Goal: Task Accomplishment & Management: Manage account settings

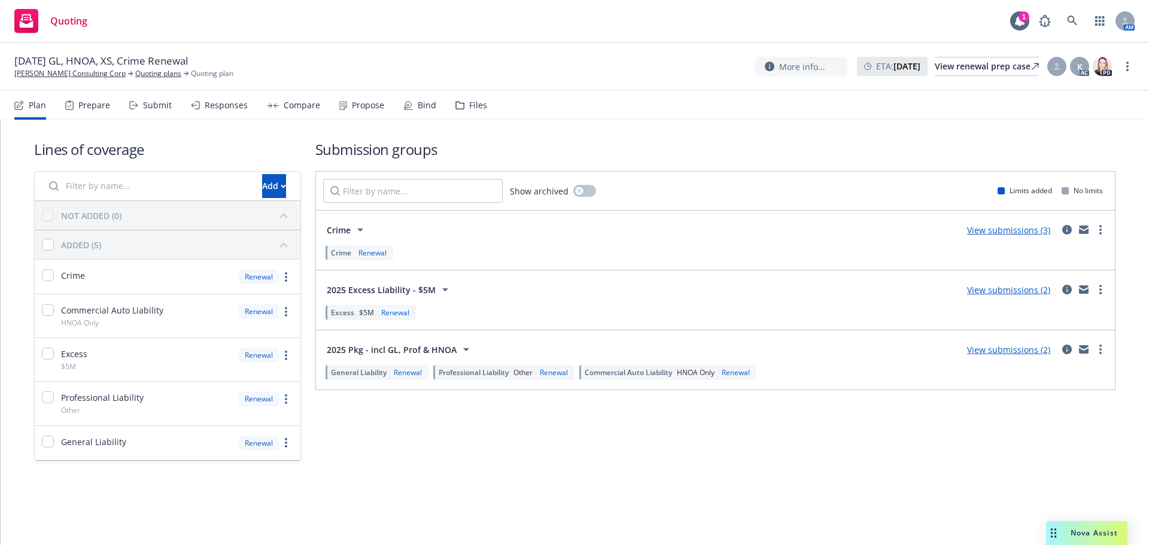
click at [223, 104] on div "Responses" at bounding box center [226, 106] width 43 height 10
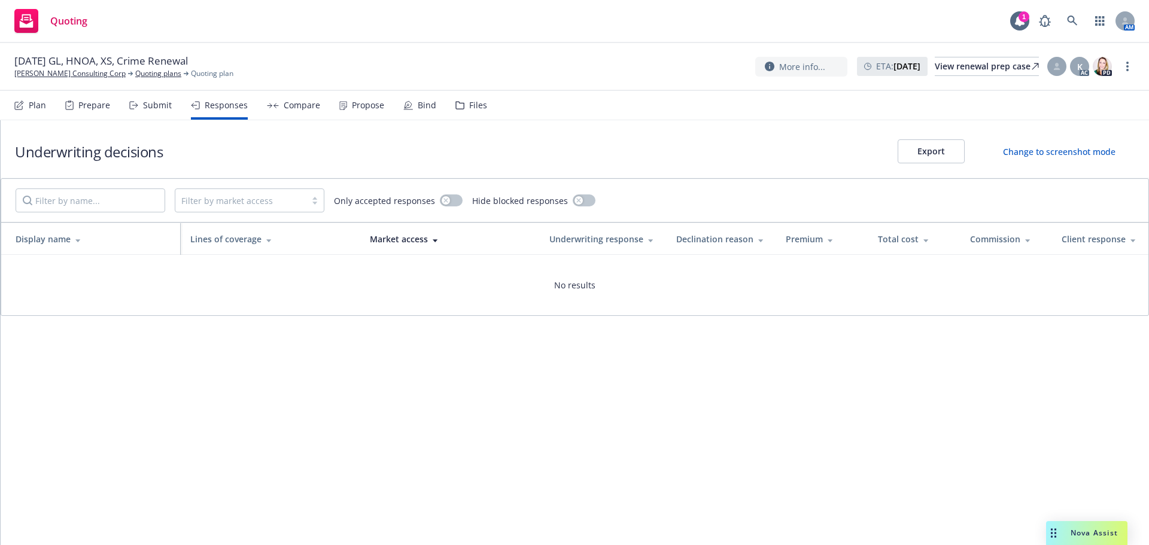
click at [156, 111] on div "Submit" at bounding box center [150, 105] width 42 height 29
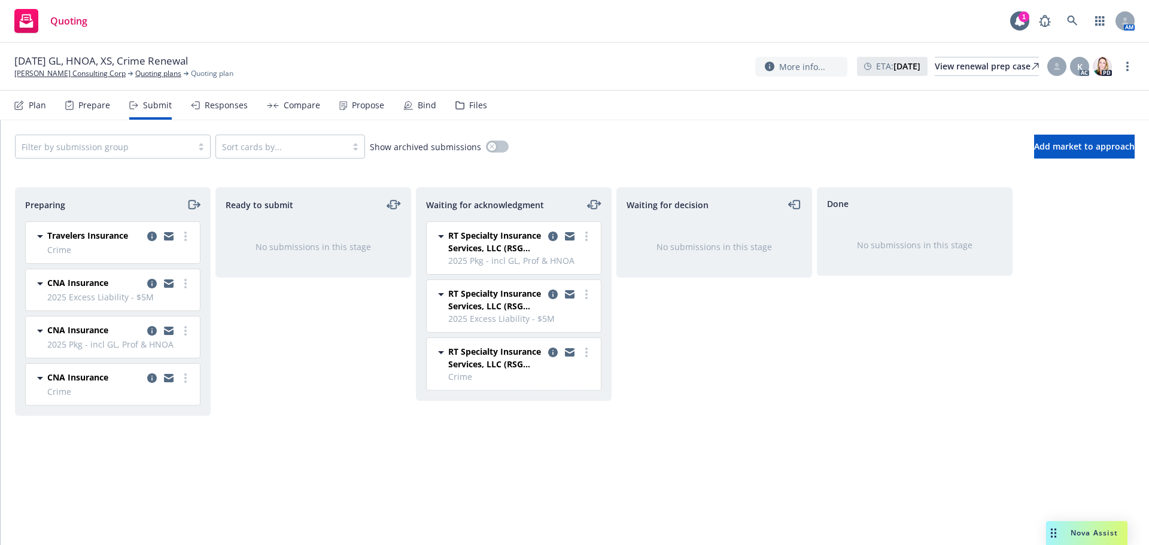
click at [186, 244] on span "Crime" at bounding box center [119, 250] width 145 height 13
click at [187, 234] on link "more" at bounding box center [185, 236] width 14 height 14
click at [154, 234] on icon "copy logging email" at bounding box center [152, 237] width 10 height 10
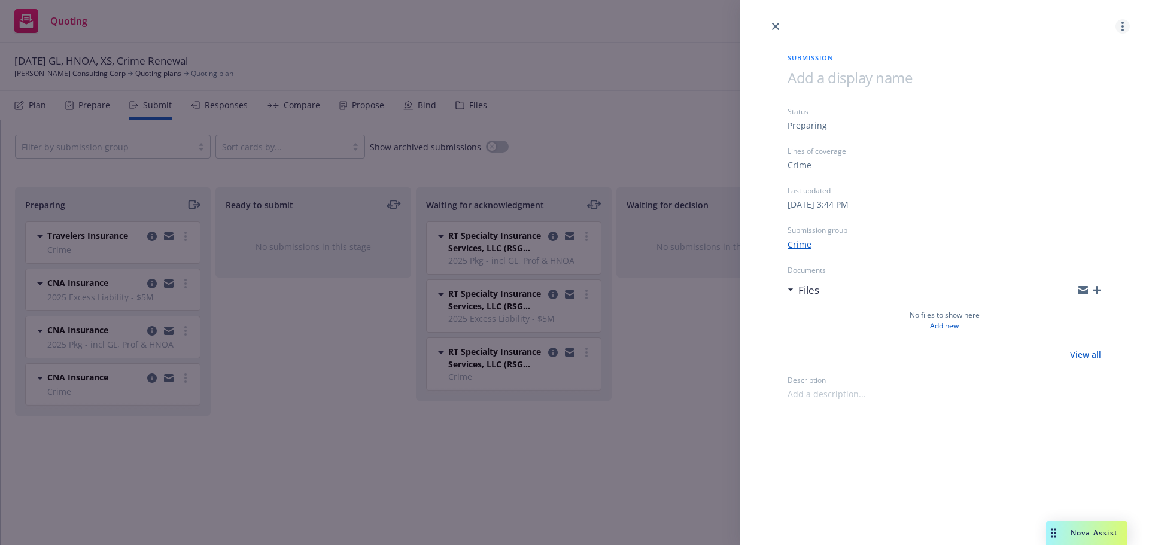
click at [1125, 26] on link "more" at bounding box center [1123, 26] width 14 height 14
click at [1058, 83] on span "Archive submission" at bounding box center [1075, 79] width 107 height 11
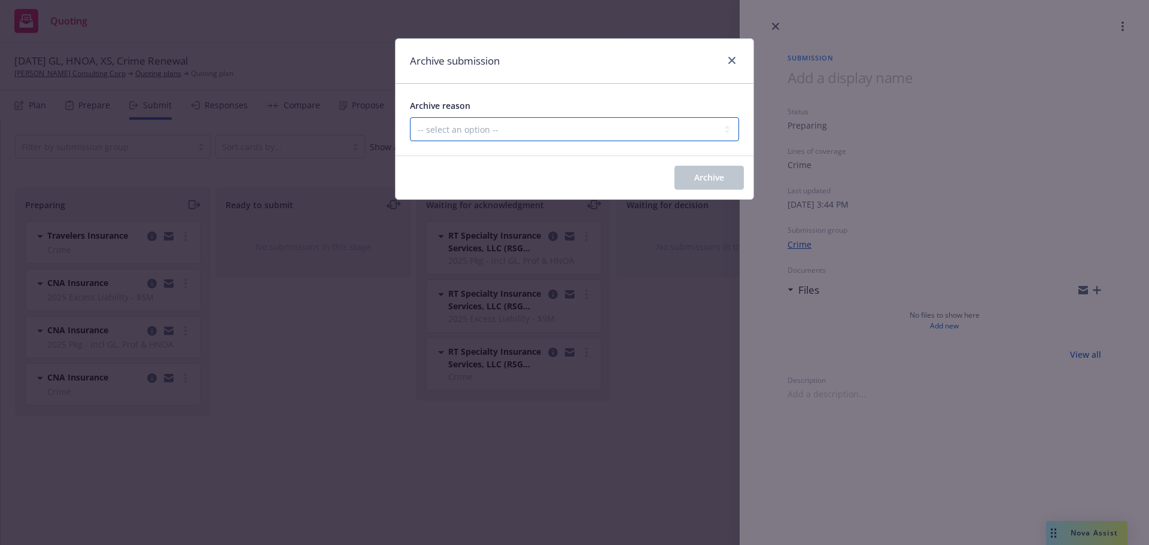
click at [528, 135] on select "-- select an option -- Carrier unresponsive Client decided not to proceed with …" at bounding box center [574, 129] width 329 height 24
select select "OTHER"
click at [410, 117] on select "-- select an option -- Carrier unresponsive Client decided not to proceed with …" at bounding box center [574, 129] width 329 height 24
click at [728, 177] on button "Archive" at bounding box center [708, 178] width 69 height 24
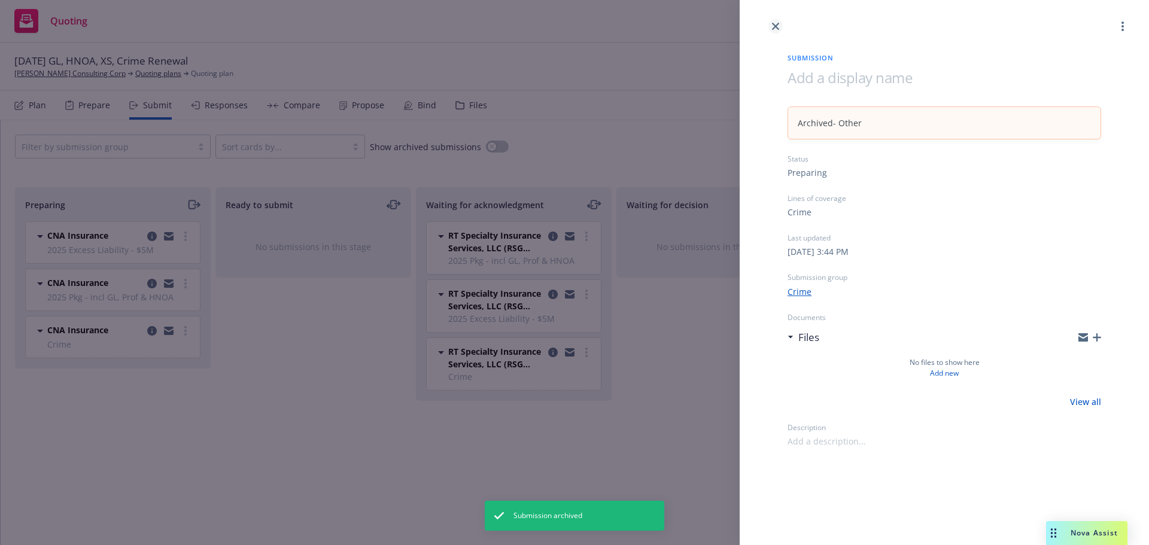
click at [773, 33] on link "close" at bounding box center [775, 26] width 14 height 14
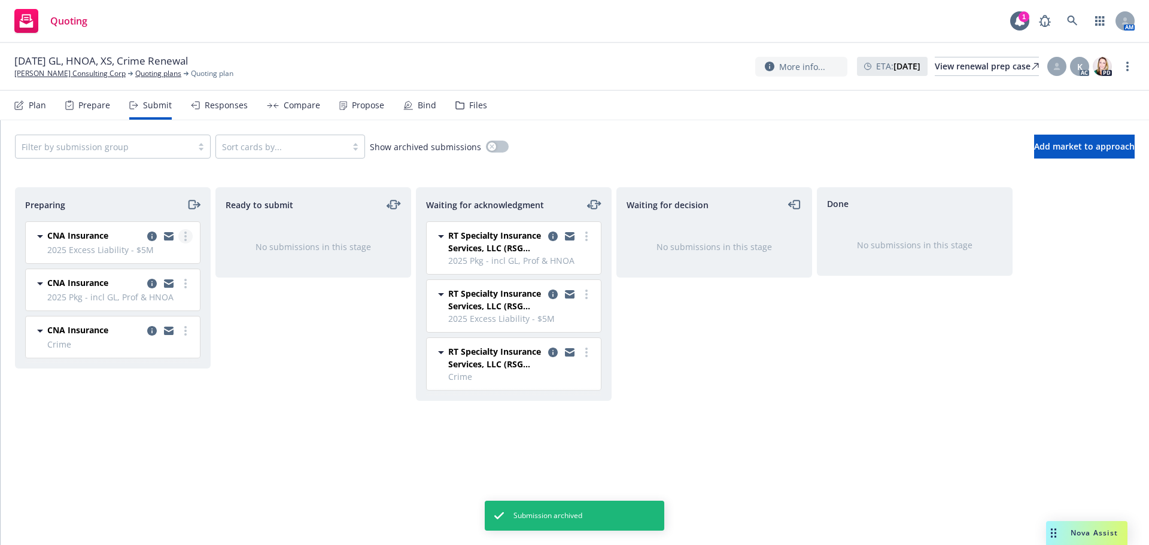
click at [183, 241] on link "more" at bounding box center [185, 236] width 14 height 14
click at [150, 235] on icon "copy logging email" at bounding box center [152, 237] width 10 height 10
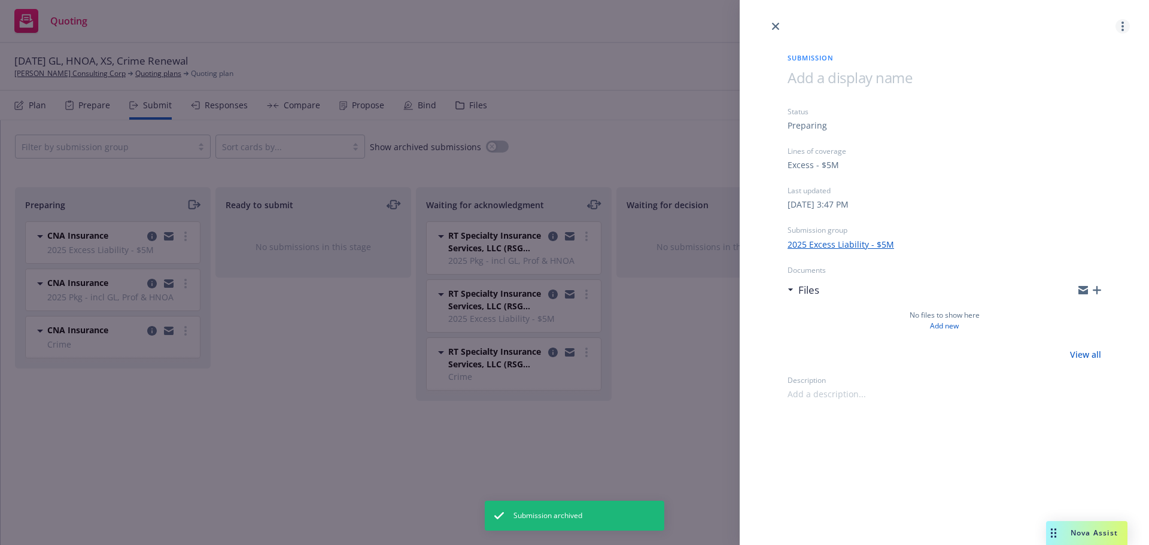
click at [1122, 20] on link "more" at bounding box center [1123, 26] width 14 height 14
click at [1056, 79] on span "Archive submission" at bounding box center [1075, 79] width 107 height 11
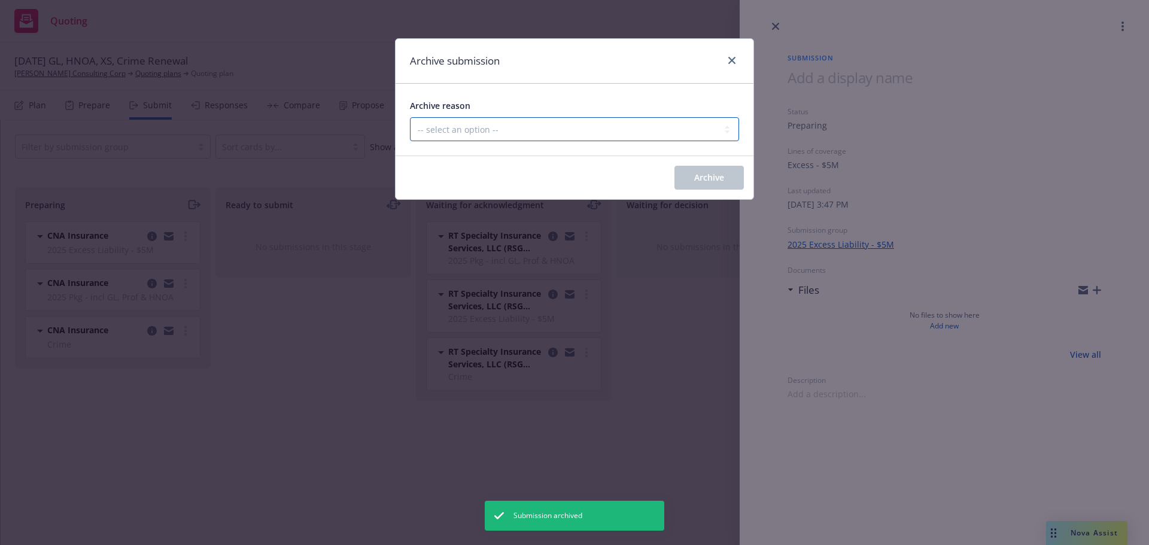
click at [562, 125] on select "-- select an option -- Carrier unresponsive Client decided not to proceed with …" at bounding box center [574, 129] width 329 height 24
select select "OTHER"
click at [410, 117] on select "-- select an option -- Carrier unresponsive Client decided not to proceed with …" at bounding box center [574, 129] width 329 height 24
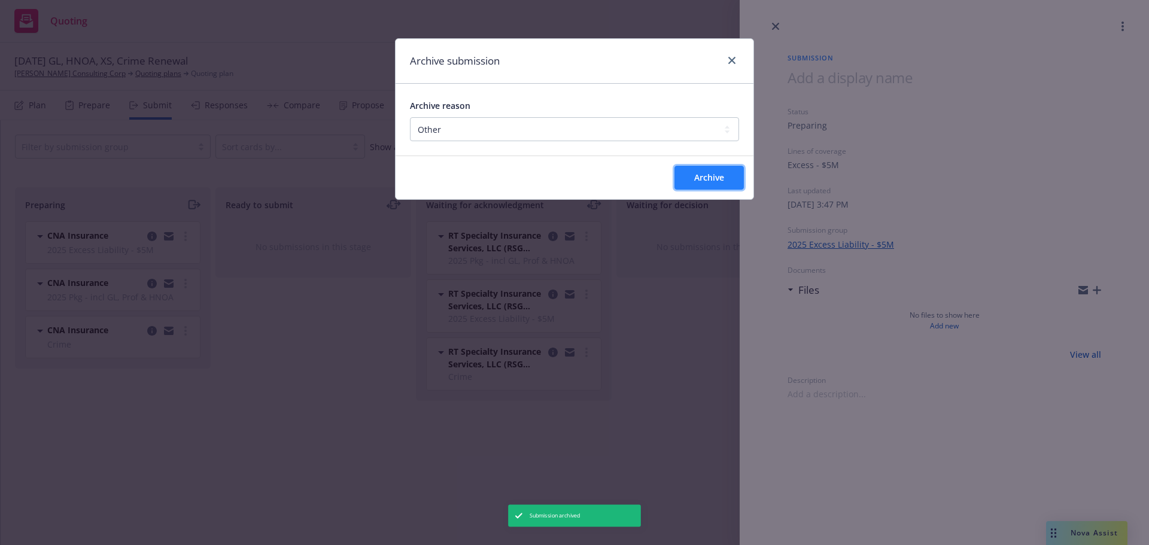
click at [697, 178] on span "Archive" at bounding box center [709, 177] width 30 height 11
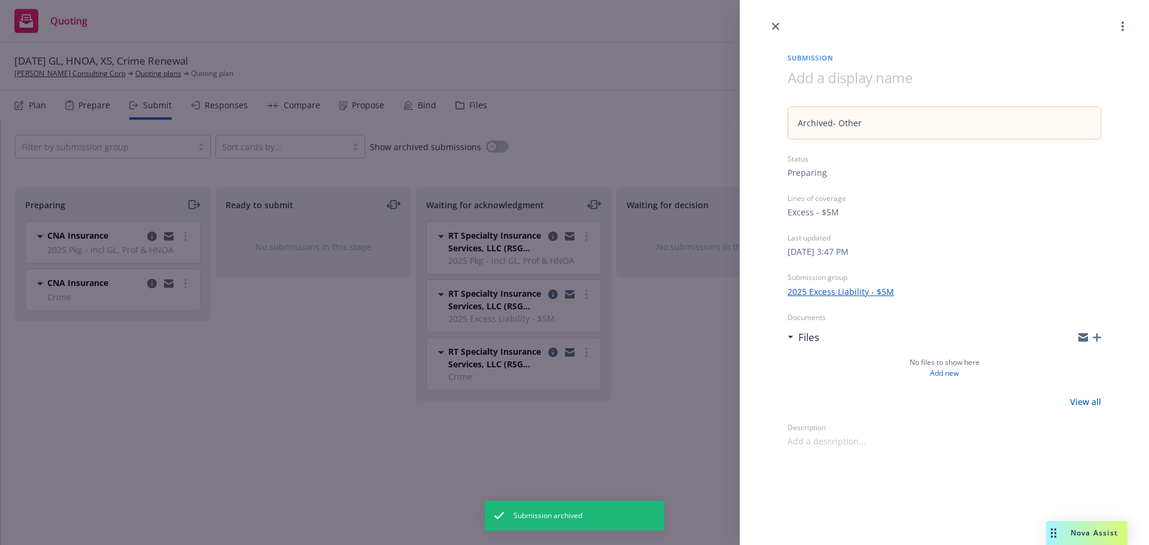
click at [766, 26] on div at bounding box center [944, 17] width 409 height 34
click at [792, 25] on div at bounding box center [944, 17] width 409 height 34
click at [774, 29] on icon "close" at bounding box center [775, 26] width 7 height 7
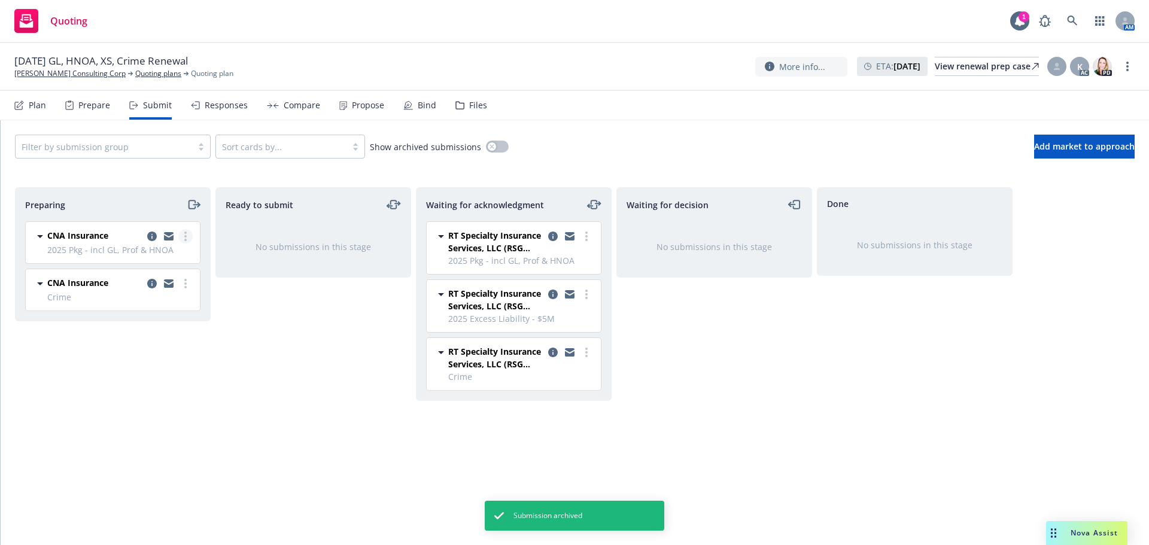
click at [183, 239] on link "more" at bounding box center [185, 236] width 14 height 14
click at [145, 238] on link "copy logging email" at bounding box center [152, 236] width 14 height 14
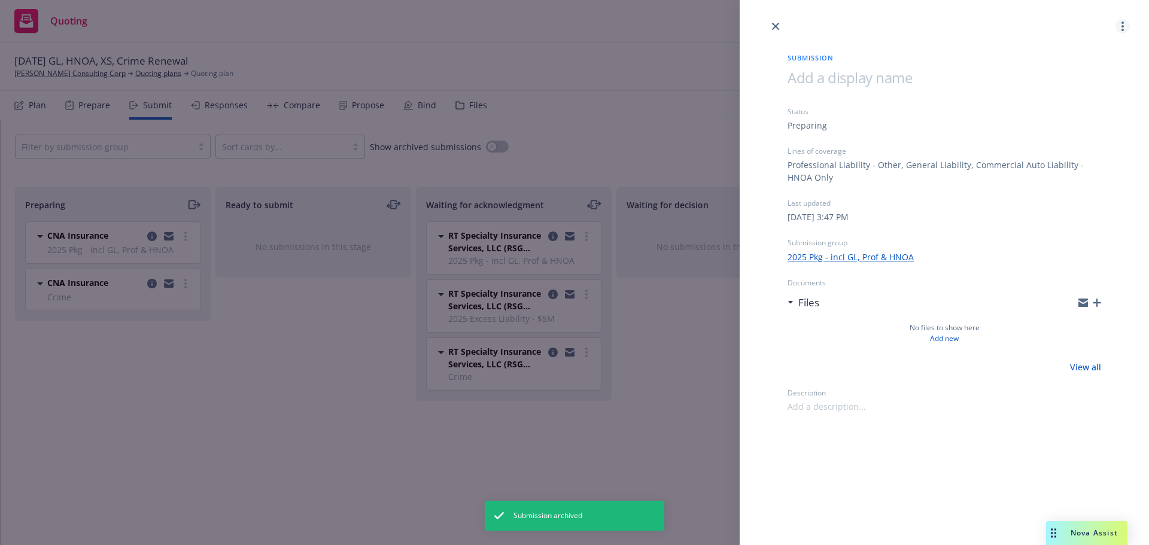
click at [1122, 28] on icon "more" at bounding box center [1123, 27] width 2 height 10
click at [1070, 83] on span "Archive submission" at bounding box center [1075, 79] width 107 height 11
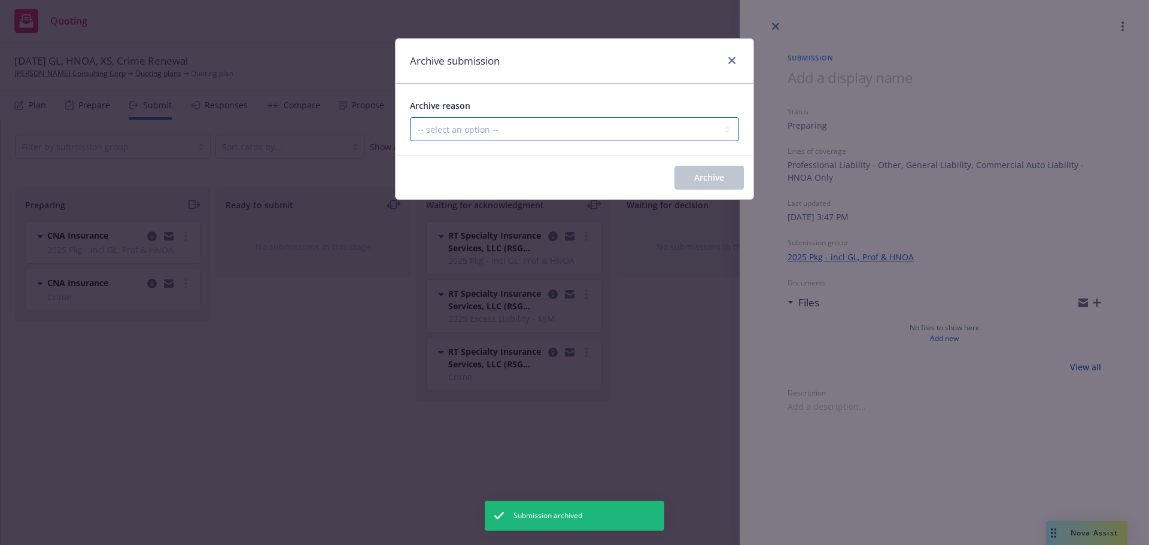
click at [619, 118] on select "-- select an option -- Carrier unresponsive Client decided not to proceed with …" at bounding box center [574, 129] width 329 height 24
select select "OTHER"
click at [410, 117] on select "-- select an option -- Carrier unresponsive Client decided not to proceed with …" at bounding box center [574, 129] width 329 height 24
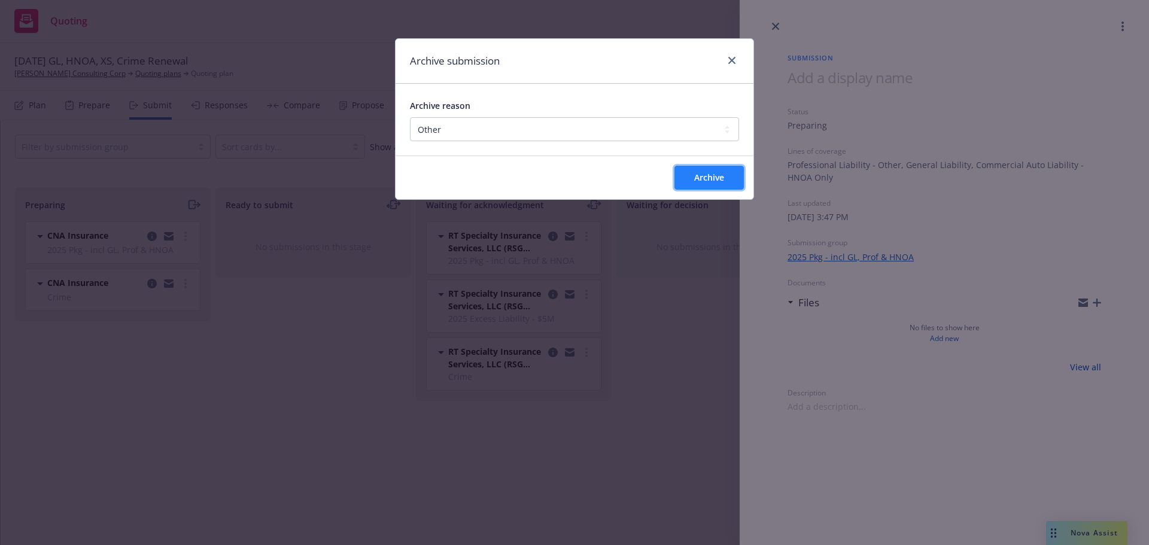
drag, startPoint x: 679, startPoint y: 187, endPoint x: 686, endPoint y: 184, distance: 7.8
click at [680, 187] on button "Archive" at bounding box center [708, 178] width 69 height 24
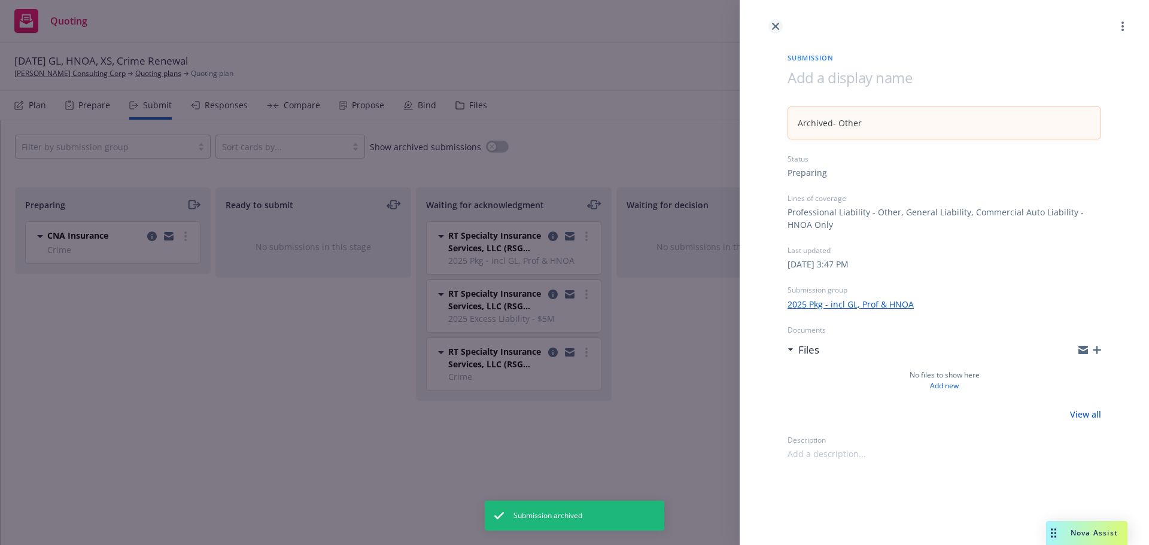
click at [779, 29] on icon "close" at bounding box center [775, 26] width 7 height 7
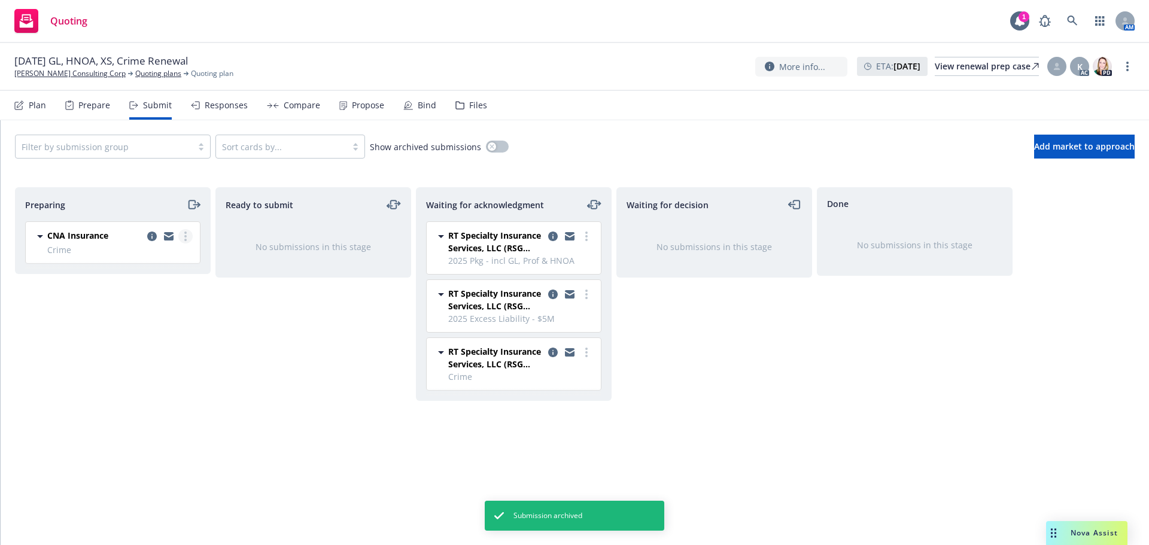
click at [186, 239] on icon "more" at bounding box center [185, 237] width 2 height 10
click at [156, 233] on icon "copy logging email" at bounding box center [152, 237] width 10 height 10
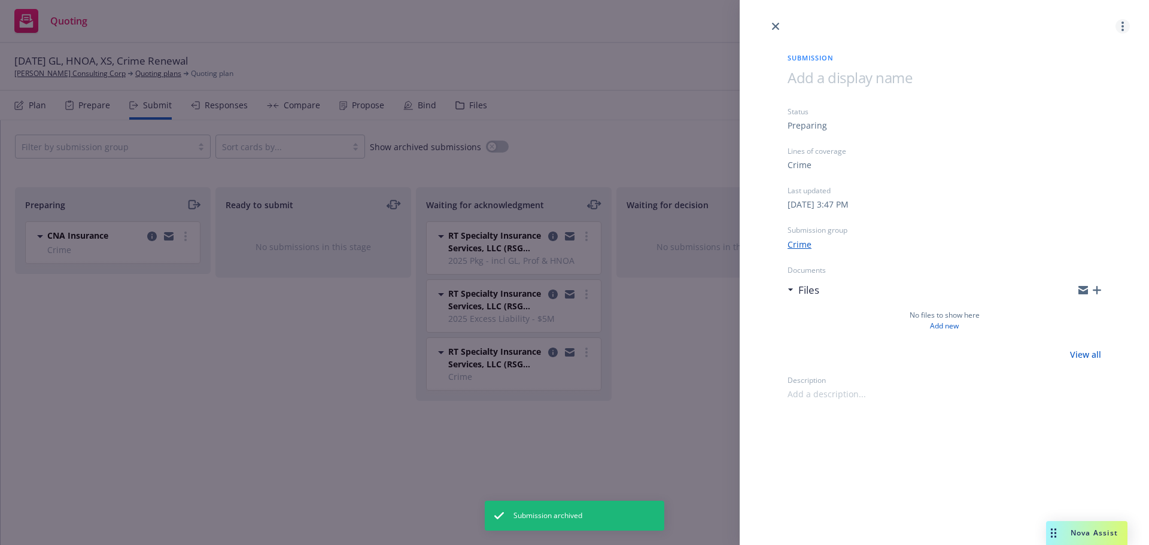
click at [1118, 26] on link "more" at bounding box center [1123, 26] width 14 height 14
click at [1080, 83] on span "Archive submission" at bounding box center [1075, 79] width 107 height 11
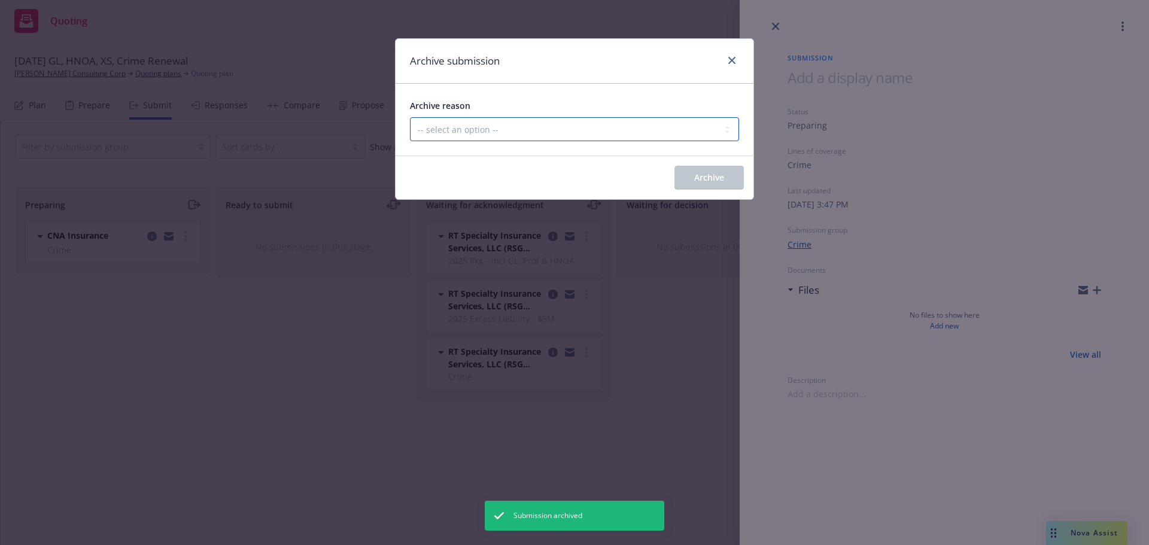
click at [622, 141] on select "-- select an option -- Carrier unresponsive Client decided not to proceed with …" at bounding box center [574, 129] width 329 height 24
select select "OTHER"
click at [410, 117] on select "-- select an option -- Carrier unresponsive Client decided not to proceed with …" at bounding box center [574, 129] width 329 height 24
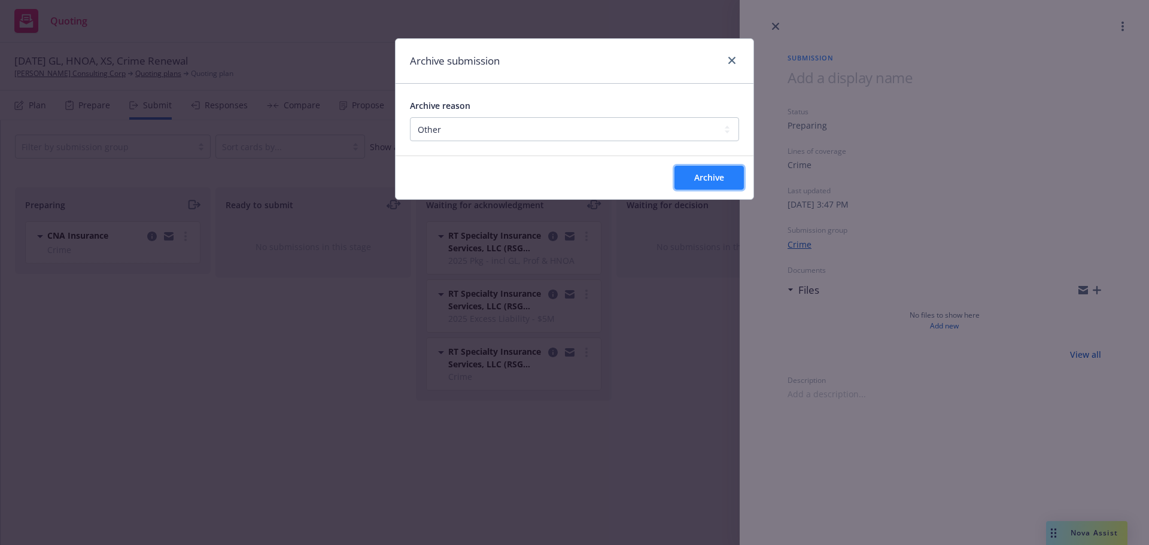
click at [721, 179] on span "Archive" at bounding box center [709, 177] width 30 height 11
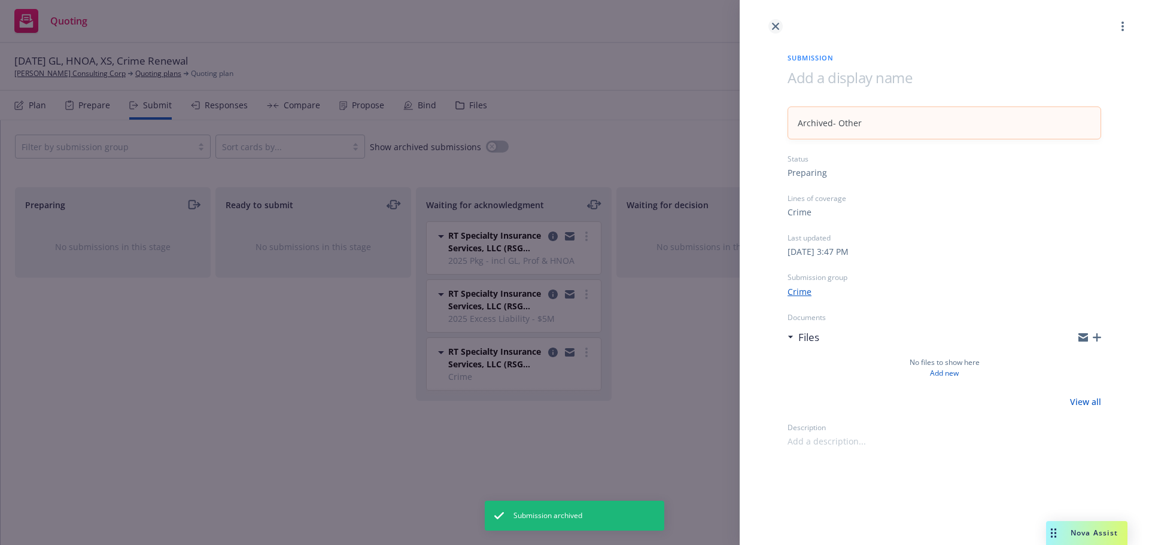
click at [773, 27] on icon "close" at bounding box center [775, 26] width 7 height 7
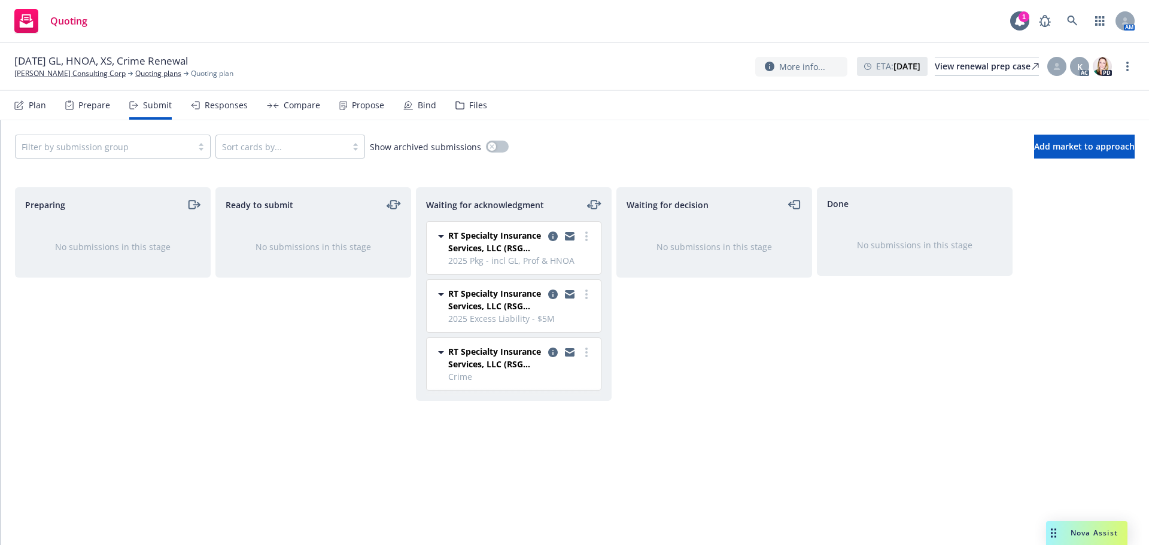
click at [461, 106] on div "Files" at bounding box center [471, 105] width 32 height 29
